Goal: Information Seeking & Learning: Learn about a topic

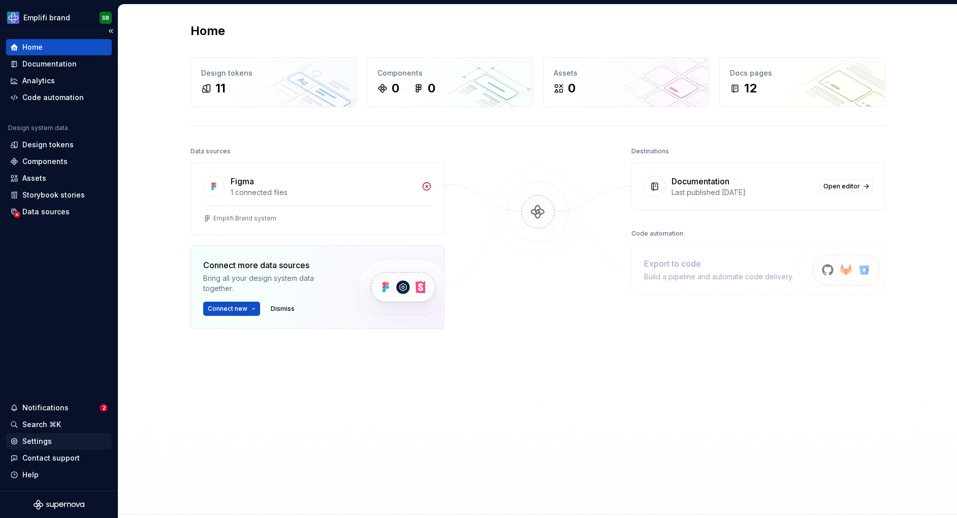
click at [34, 440] on div "Settings" at bounding box center [36, 441] width 29 height 10
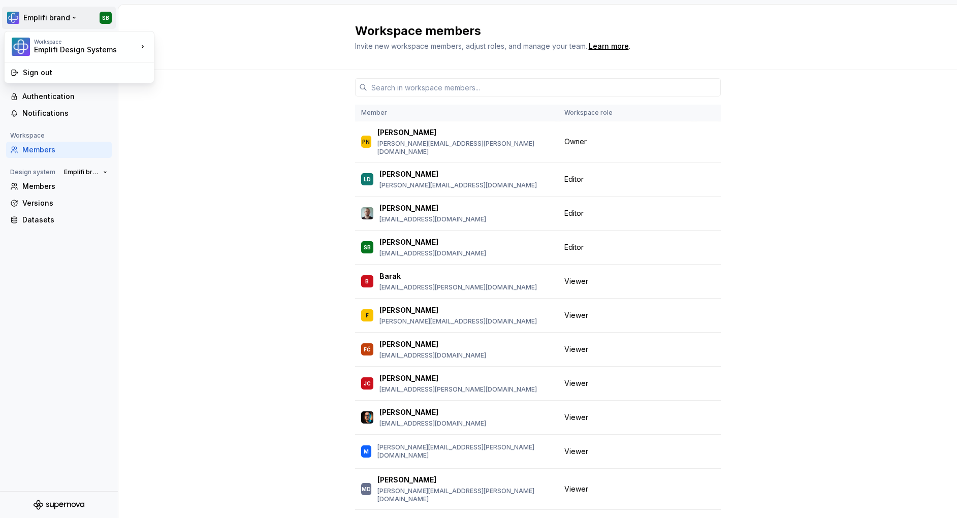
click at [46, 15] on html "Emplifi brand SB Back Account Profile Authentication Notifications Workspace Me…" at bounding box center [478, 259] width 957 height 518
click at [44, 18] on html "Emplifi brand SB Back Account Profile Authentication Notifications Workspace Me…" at bounding box center [478, 259] width 957 height 518
click at [26, 44] on div "Back" at bounding box center [64, 44] width 85 height 10
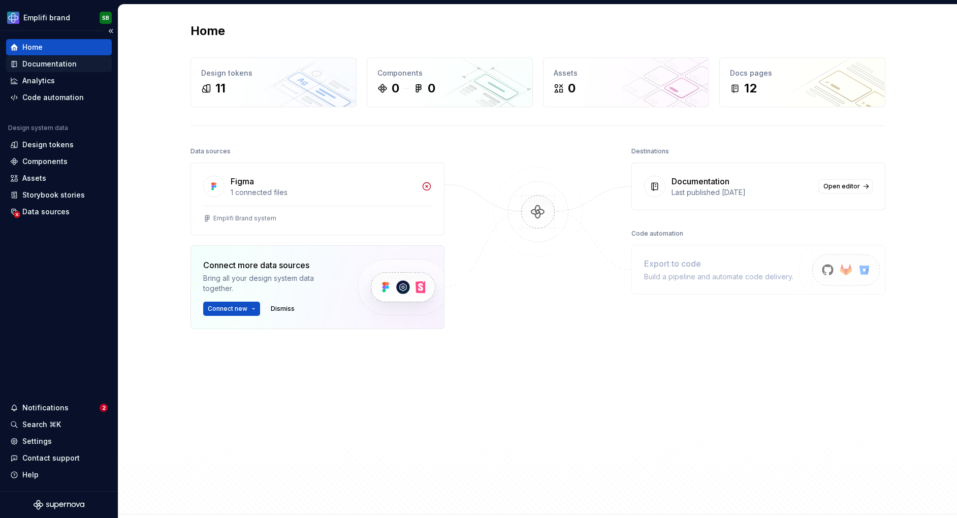
click at [35, 59] on div "Documentation" at bounding box center [49, 64] width 54 height 10
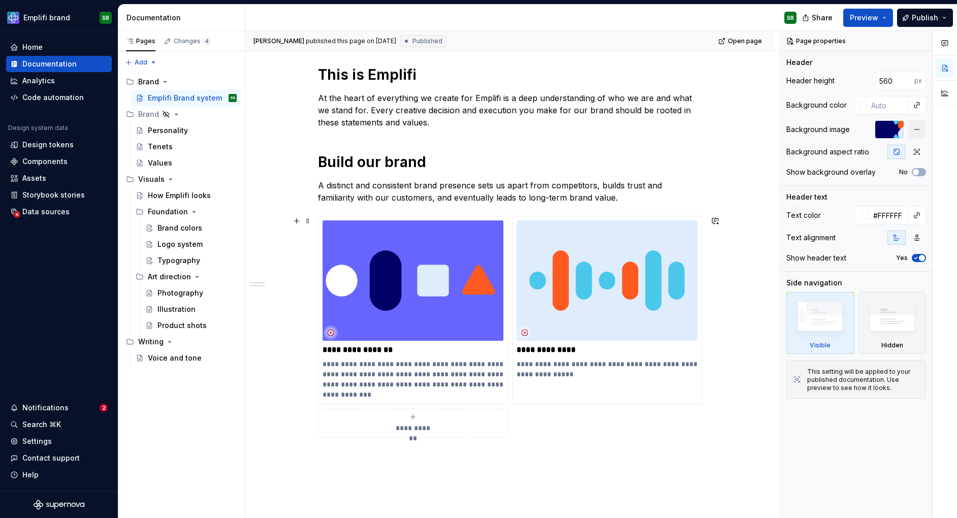
scroll to position [428, 0]
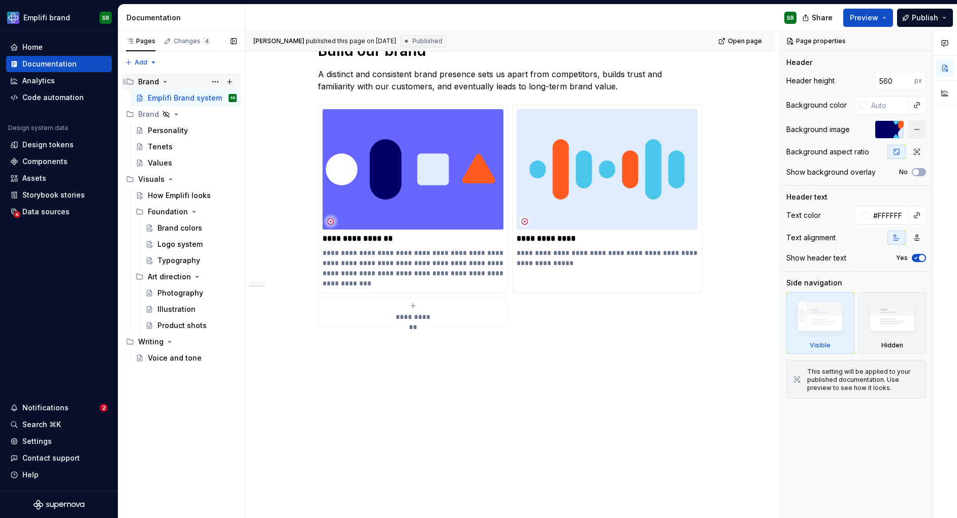
click at [164, 82] on icon "Page tree" at bounding box center [165, 81] width 3 height 1
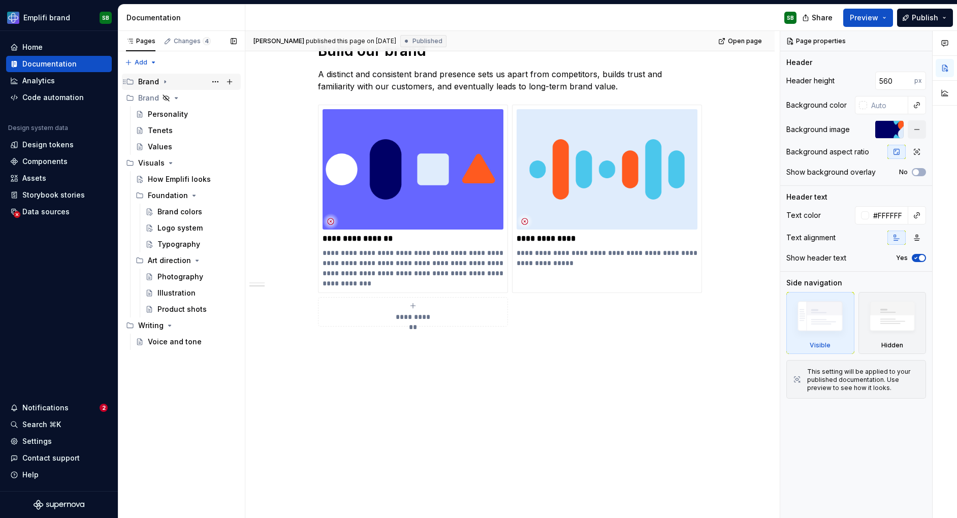
click at [165, 82] on icon "Page tree" at bounding box center [165, 82] width 1 height 3
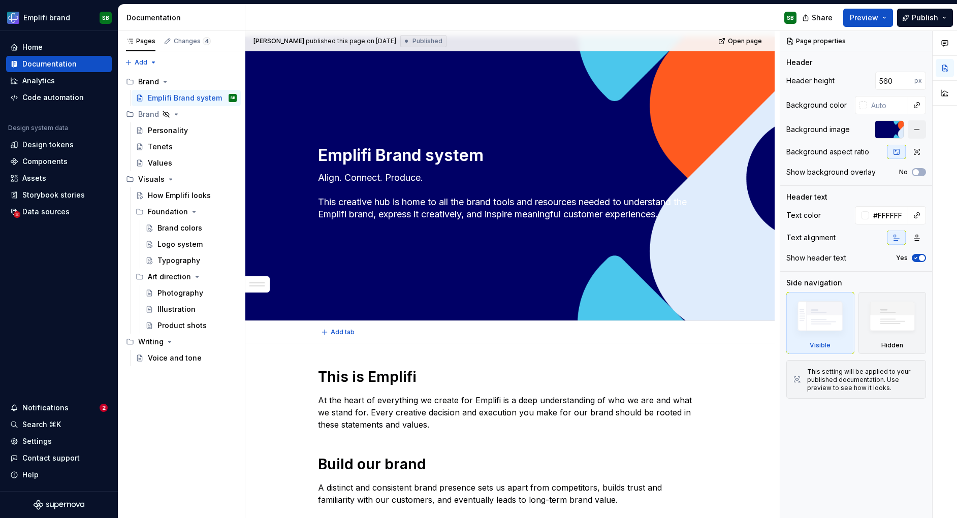
scroll to position [0, 0]
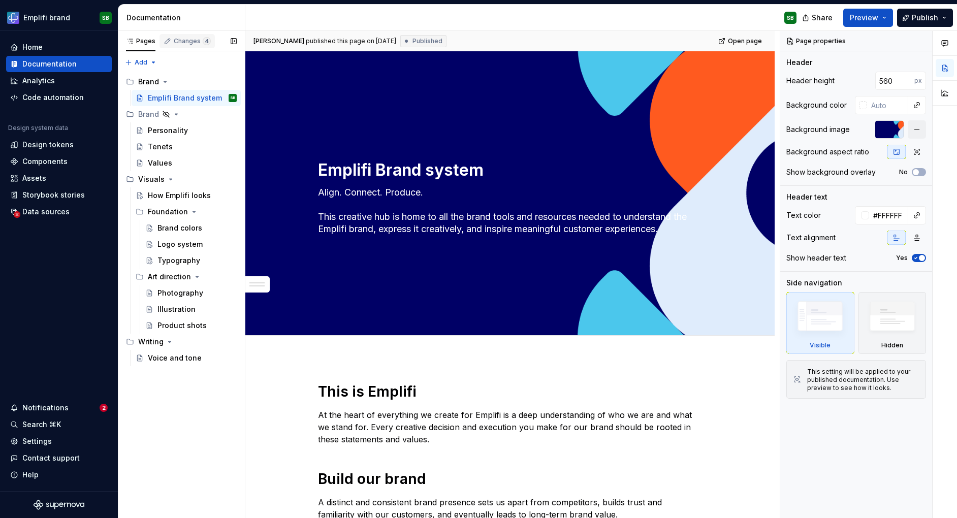
click at [185, 44] on div "Changes 4" at bounding box center [192, 41] width 37 height 8
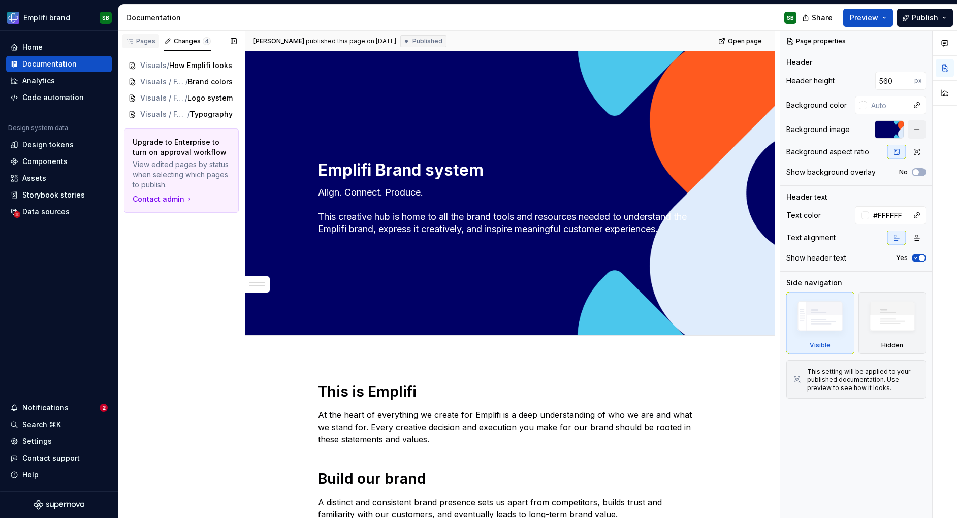
click at [146, 40] on div "Pages" at bounding box center [140, 41] width 29 height 8
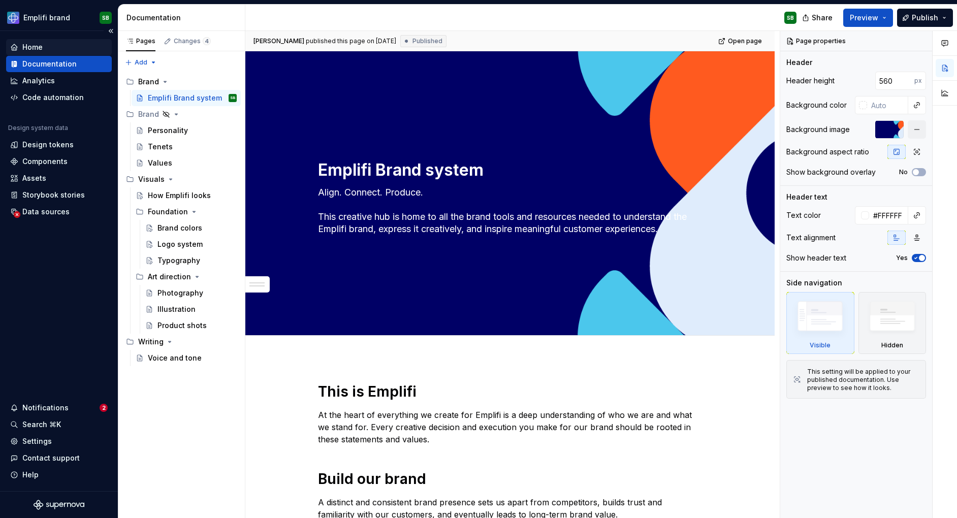
click at [50, 51] on div "Home" at bounding box center [59, 47] width 98 height 10
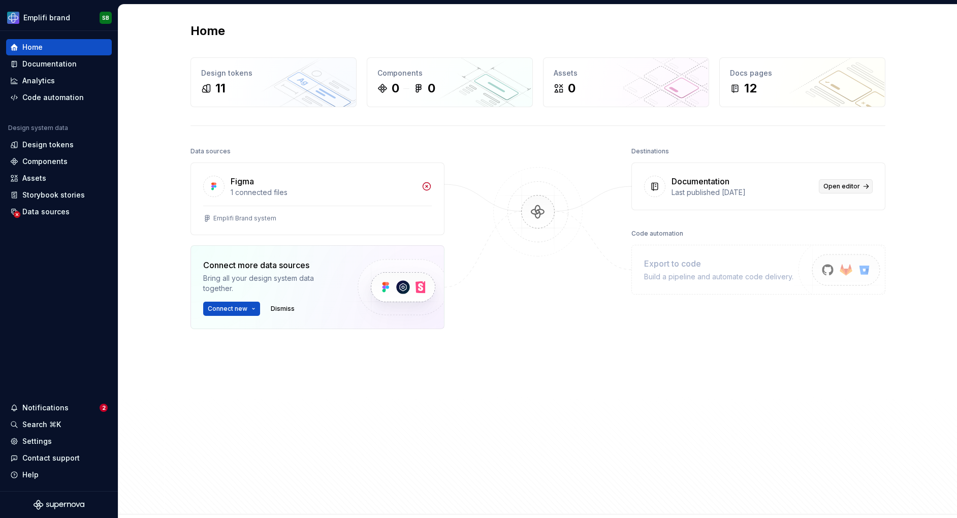
click at [848, 191] on link "Open editor" at bounding box center [846, 186] width 54 height 14
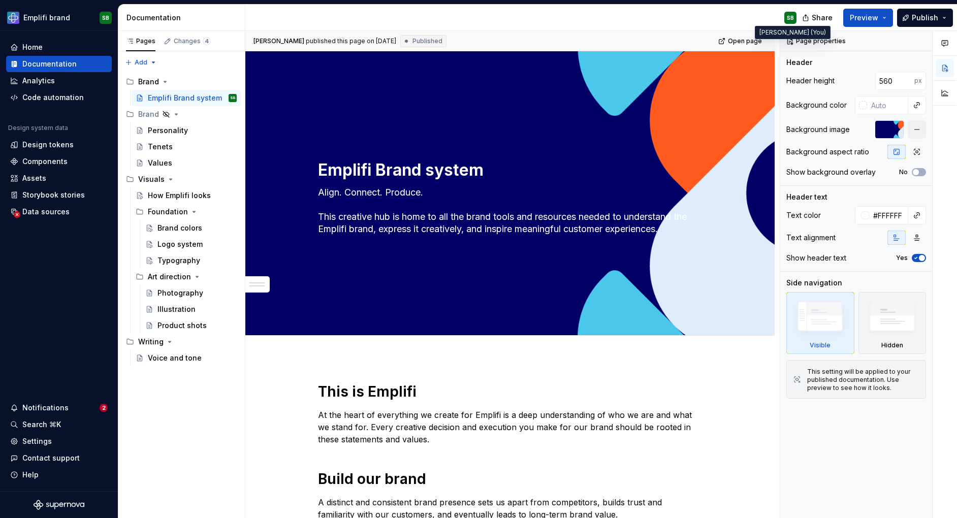
click at [790, 20] on div "SB" at bounding box center [790, 18] width 7 height 8
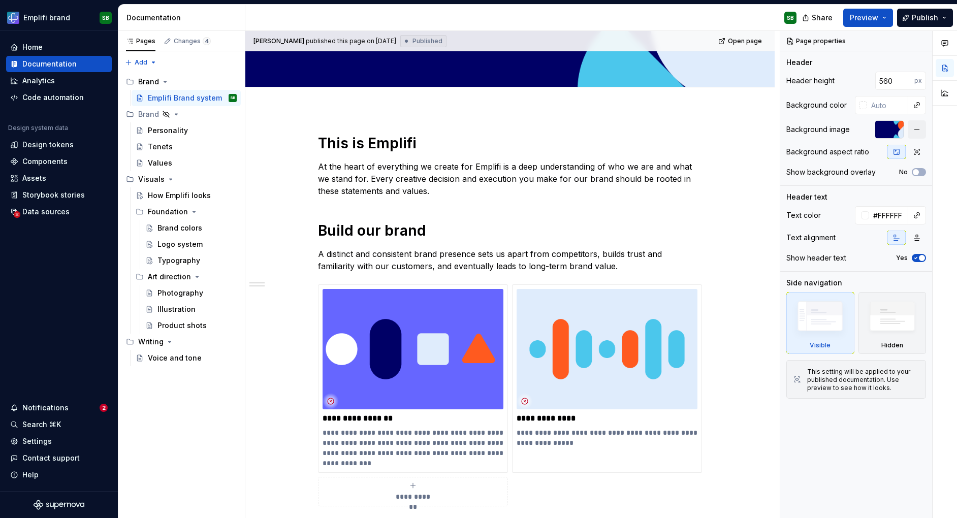
scroll to position [428, 0]
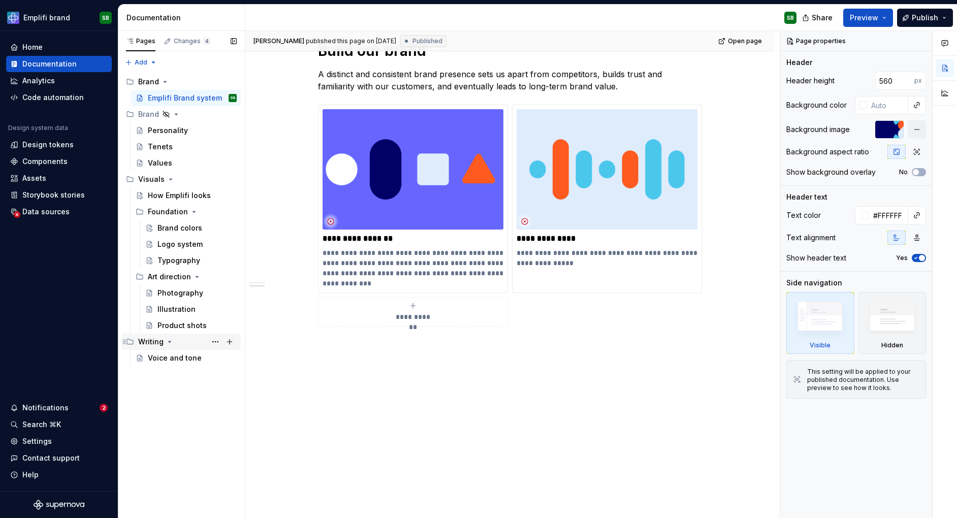
click at [159, 343] on div "Writing" at bounding box center [150, 342] width 25 height 10
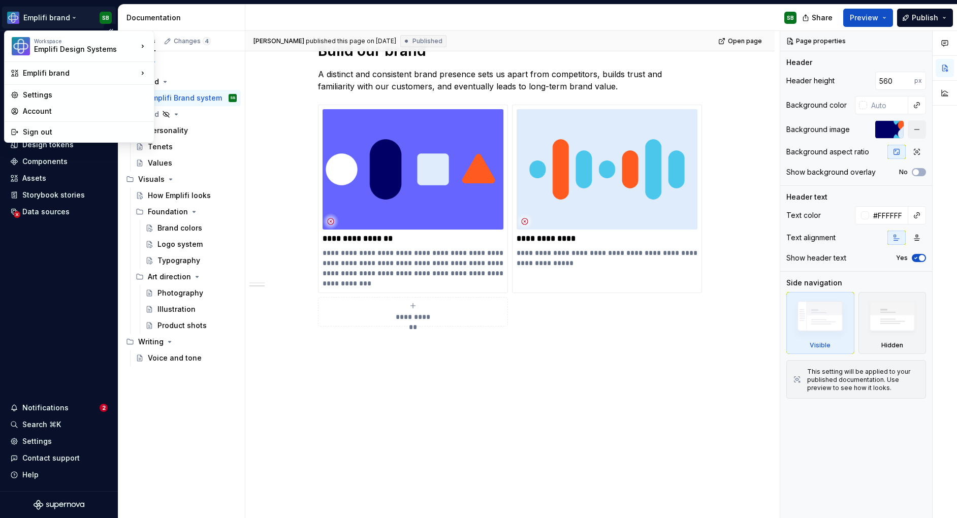
click at [68, 18] on html "Emplifi brand SB Home Documentation Analytics Code automation Design system dat…" at bounding box center [478, 259] width 957 height 518
click at [58, 132] on div "Sign out" at bounding box center [85, 132] width 125 height 10
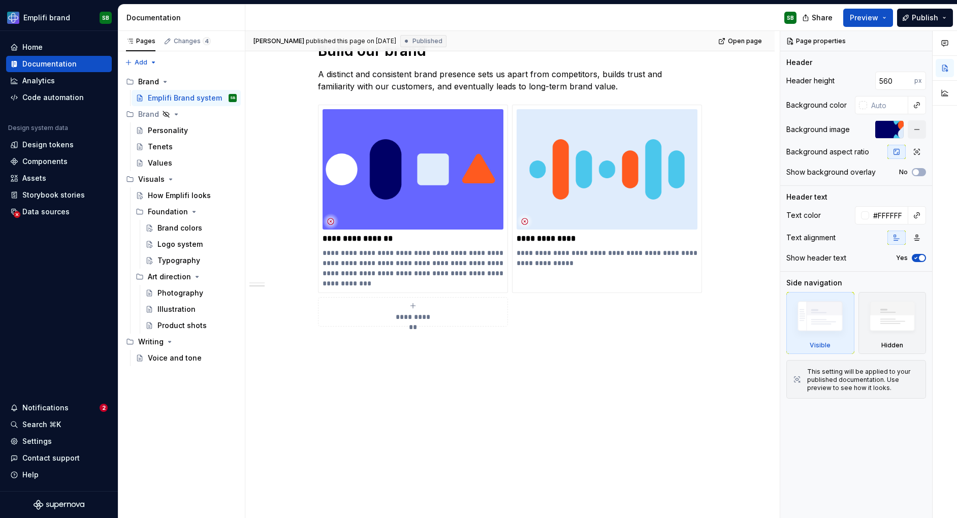
type textarea "*"
